Goal: Task Accomplishment & Management: Complete application form

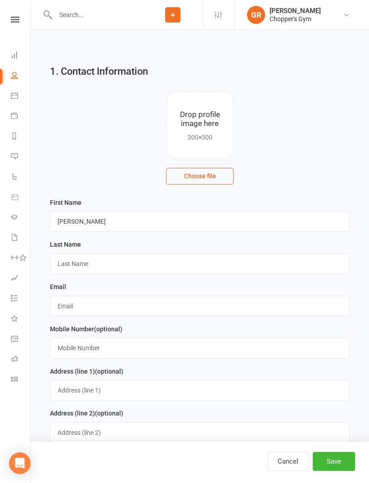
type input "[PERSON_NAME]"
click at [117, 262] on input "text" at bounding box center [200, 263] width 300 height 21
type input "Jaram"
click at [107, 307] on input "text" at bounding box center [200, 306] width 300 height 21
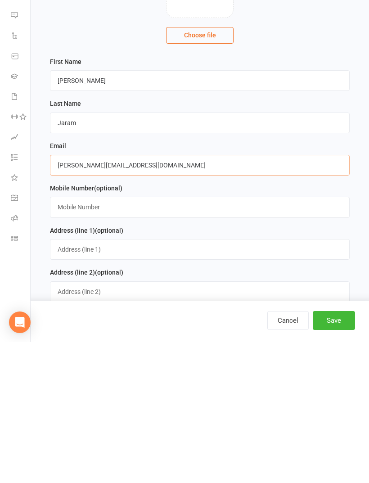
type input "[PERSON_NAME][EMAIL_ADDRESS][DOMAIN_NAME]"
click at [129, 337] on input "text" at bounding box center [200, 347] width 300 height 21
type input "0421951119"
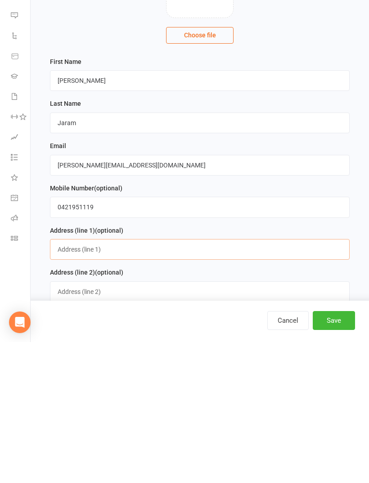
click at [133, 380] on input "text" at bounding box center [200, 390] width 300 height 21
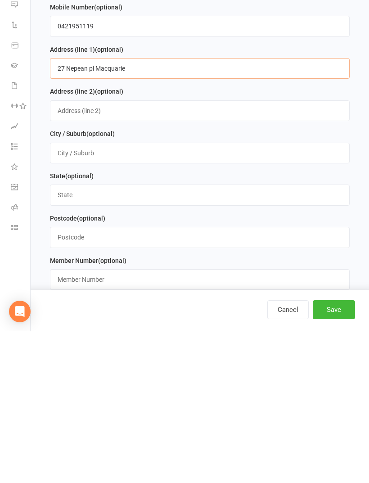
scroll to position [170, 0]
type input "27 Nepean pl Macquarie"
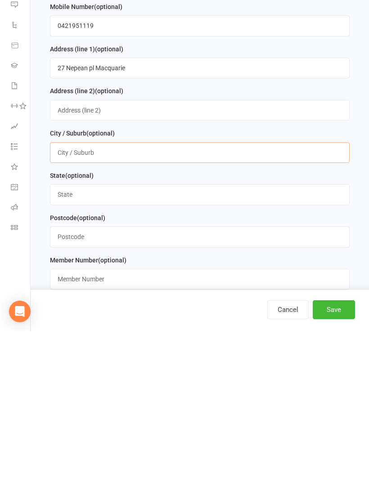
click at [125, 294] on input "text" at bounding box center [200, 304] width 300 height 21
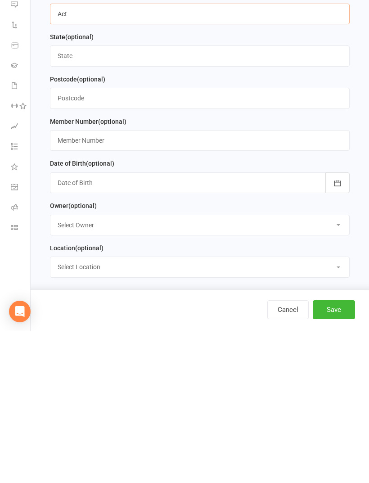
scroll to position [309, 0]
type input "Act"
click at [110, 324] on div at bounding box center [200, 334] width 300 height 21
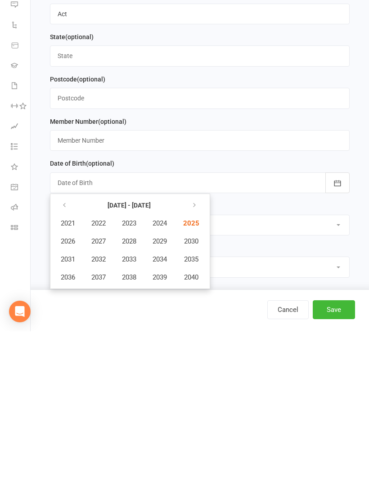
scroll to position [461, 0]
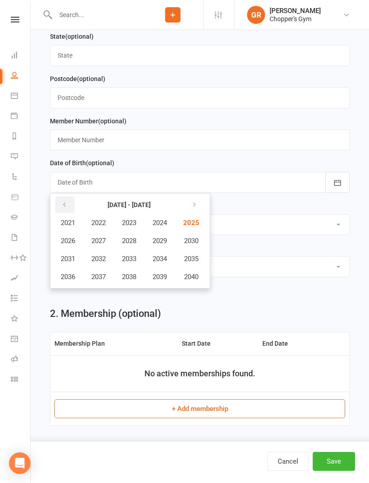
click at [66, 202] on button "button" at bounding box center [64, 205] width 19 height 16
click at [101, 259] on span "2012" at bounding box center [98, 259] width 14 height 8
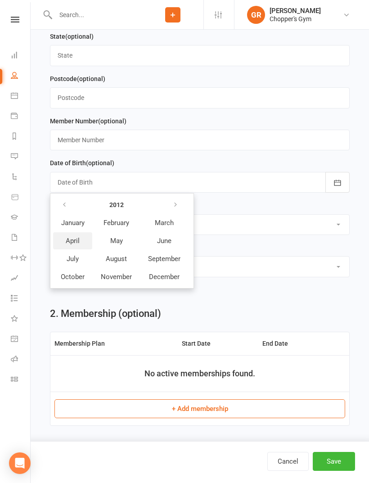
click at [69, 245] on span "April" at bounding box center [73, 241] width 14 height 8
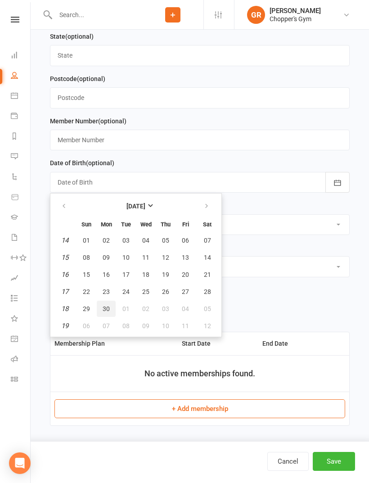
click at [107, 310] on span "30" at bounding box center [106, 308] width 7 height 7
type input "[DATE]"
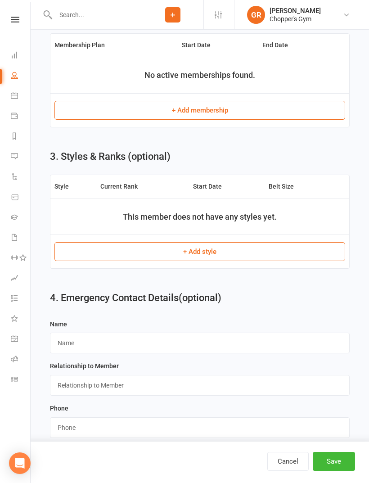
scroll to position [767, 0]
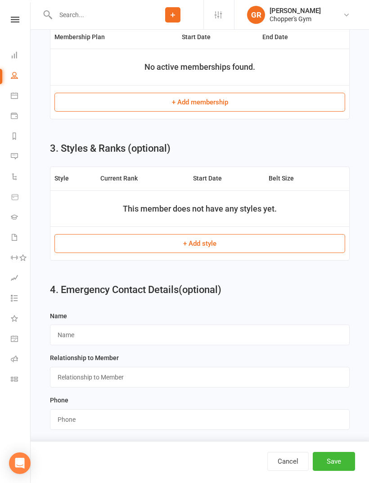
click at [327, 470] on button "Save" at bounding box center [334, 461] width 42 height 19
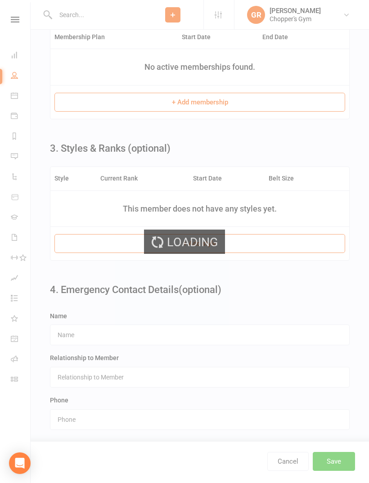
scroll to position [0, 0]
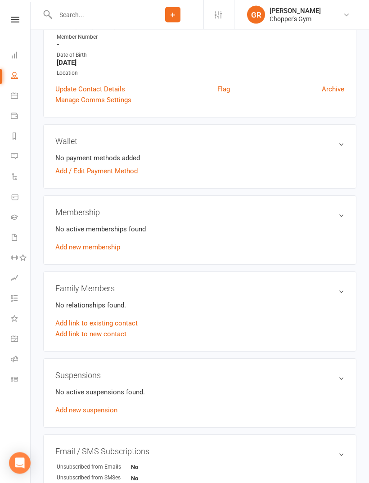
scroll to position [183, 0]
click at [117, 337] on link "Add link to new contact" at bounding box center [90, 333] width 71 height 11
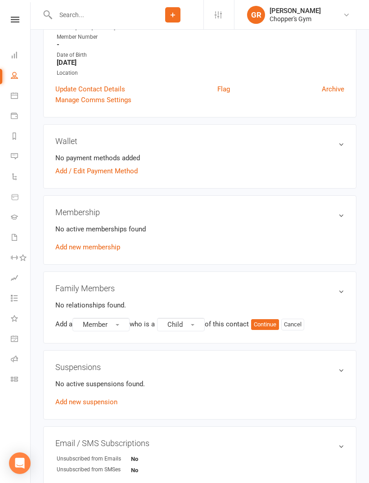
click at [268, 322] on button "Continue" at bounding box center [265, 324] width 28 height 11
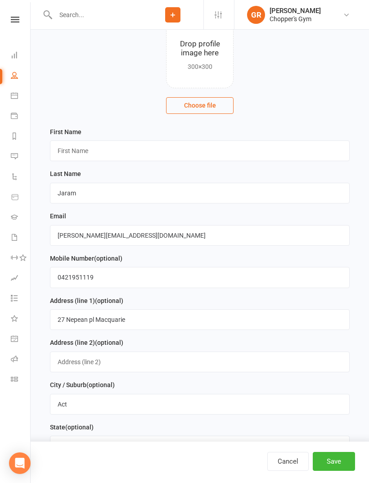
scroll to position [73, 0]
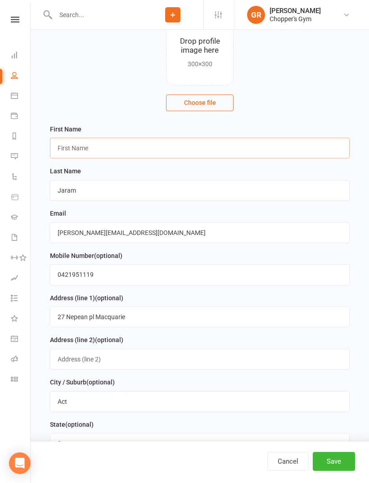
click at [107, 149] on input "text" at bounding box center [200, 148] width 300 height 21
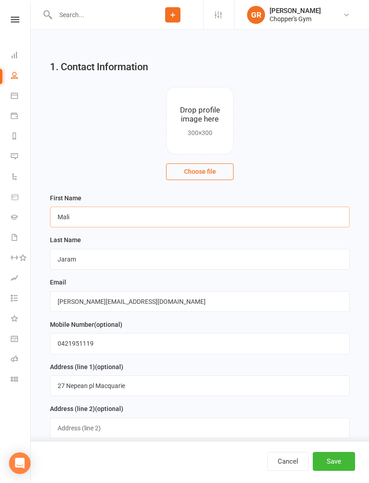
scroll to position [0, 0]
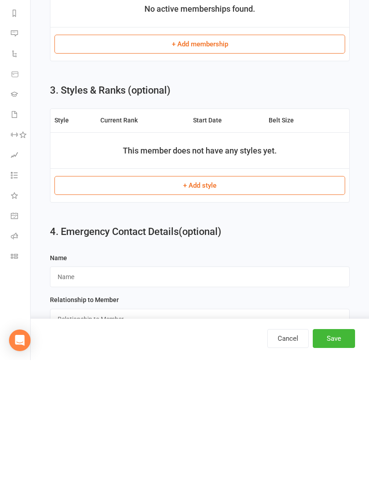
type input "Mali"
click at [332, 452] on button "Save" at bounding box center [334, 461] width 42 height 19
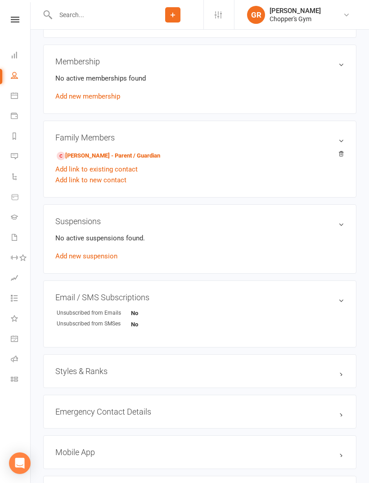
scroll to position [333, 0]
click at [136, 154] on link "[PERSON_NAME] - Parent / Guardian" at bounding box center [108, 156] width 103 height 9
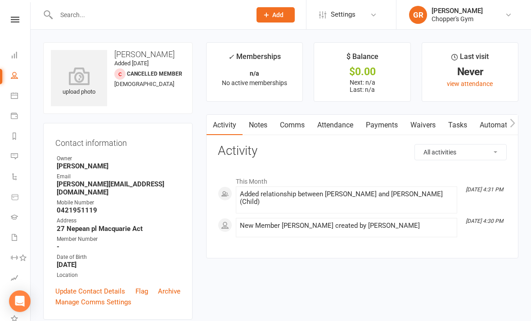
click at [368, 127] on link "Waivers" at bounding box center [423, 125] width 38 height 21
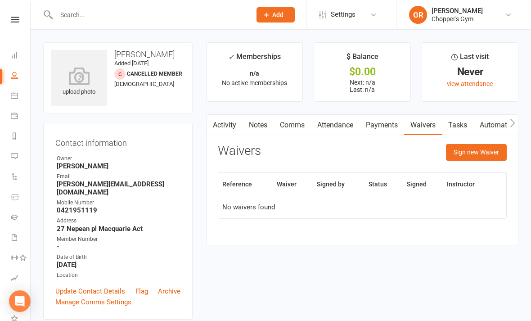
click at [368, 150] on button "Sign new Waiver" at bounding box center [476, 152] width 61 height 16
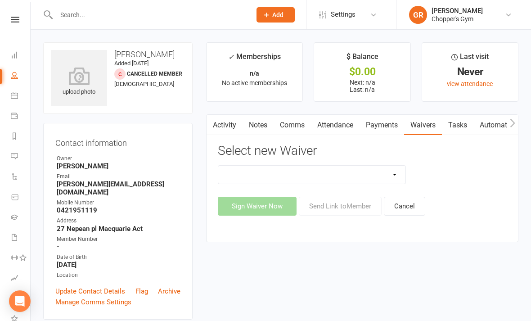
click at [368, 170] on select "12mth Up Front Membership Agreement Chopper's Gym Liability Waiver Chopper's Gy…" at bounding box center [311, 175] width 187 height 18
select select "13488"
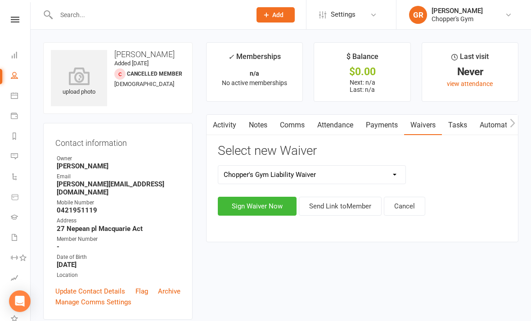
click at [368, 175] on select "12mth Up Front Membership Agreement Chopper's Gym Liability Waiver Chopper's Gy…" at bounding box center [311, 175] width 187 height 18
click at [272, 206] on button "Sign Waiver Now" at bounding box center [257, 206] width 79 height 19
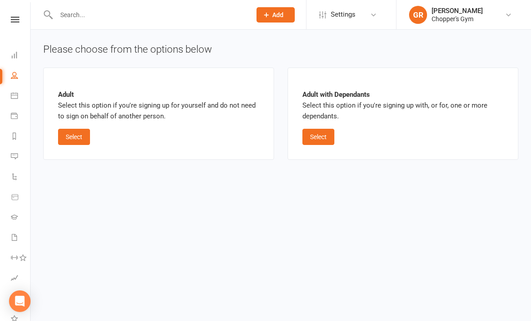
click at [324, 129] on button "Select" at bounding box center [318, 137] width 32 height 16
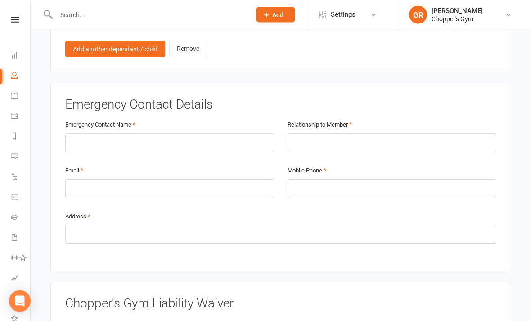
scroll to position [817, 0]
click at [97, 133] on input "text" at bounding box center [169, 142] width 209 height 19
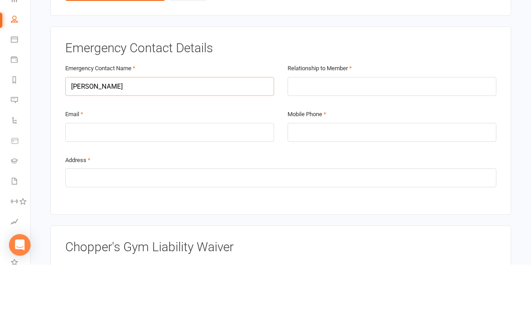
type input "[PERSON_NAME]"
click at [356, 133] on input "text" at bounding box center [391, 142] width 209 height 19
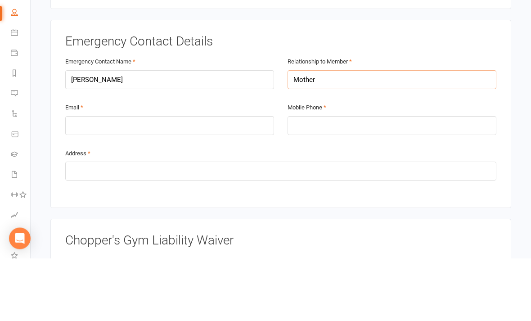
type input "Mother"
click at [329, 179] on input "tel" at bounding box center [391, 188] width 209 height 19
type input "0419424948"
click at [368, 130] on div "Emergency Contact Details Emergency Contact Name [PERSON_NAME] Relationship to …" at bounding box center [280, 177] width 461 height 188
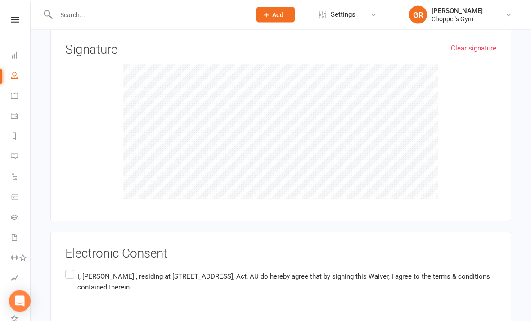
scroll to position [1253, 0]
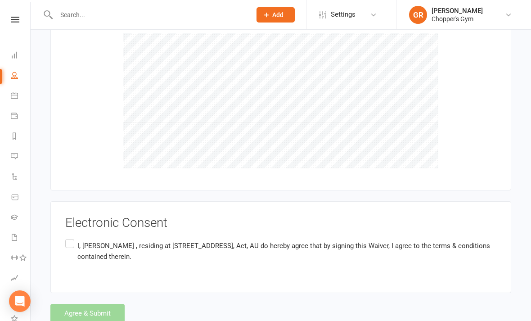
click at [75, 237] on label "I, [PERSON_NAME] , residing at [STREET_ADDRESS], Act, AU do hereby agree that b…" at bounding box center [280, 251] width 431 height 28
click at [71, 237] on input "I, [PERSON_NAME] , residing at [STREET_ADDRESS], Act, AU do hereby agree that b…" at bounding box center [68, 237] width 6 height 0
click at [97, 309] on button "Agree & Submit" at bounding box center [87, 313] width 74 height 19
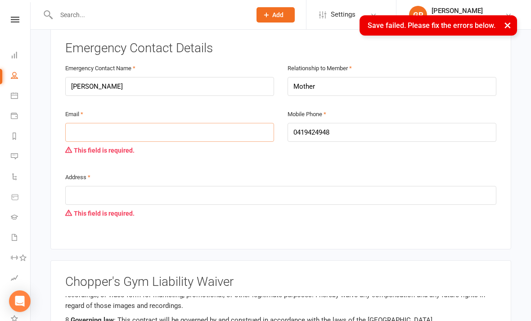
click at [103, 125] on input "email" at bounding box center [169, 132] width 209 height 19
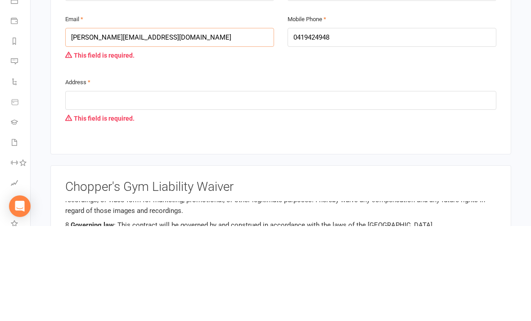
type input "[PERSON_NAME][EMAIL_ADDRESS][DOMAIN_NAME]"
click at [126, 186] on input "text" at bounding box center [280, 195] width 431 height 19
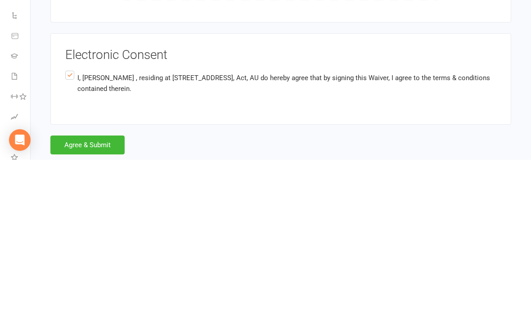
scroll to position [1316, 0]
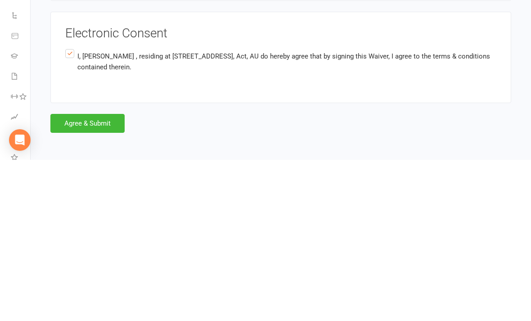
type input "27 Nepean pl macquarie"
click at [96, 275] on button "Agree & Submit" at bounding box center [87, 284] width 74 height 19
